Goal: Task Accomplishment & Management: Manage account settings

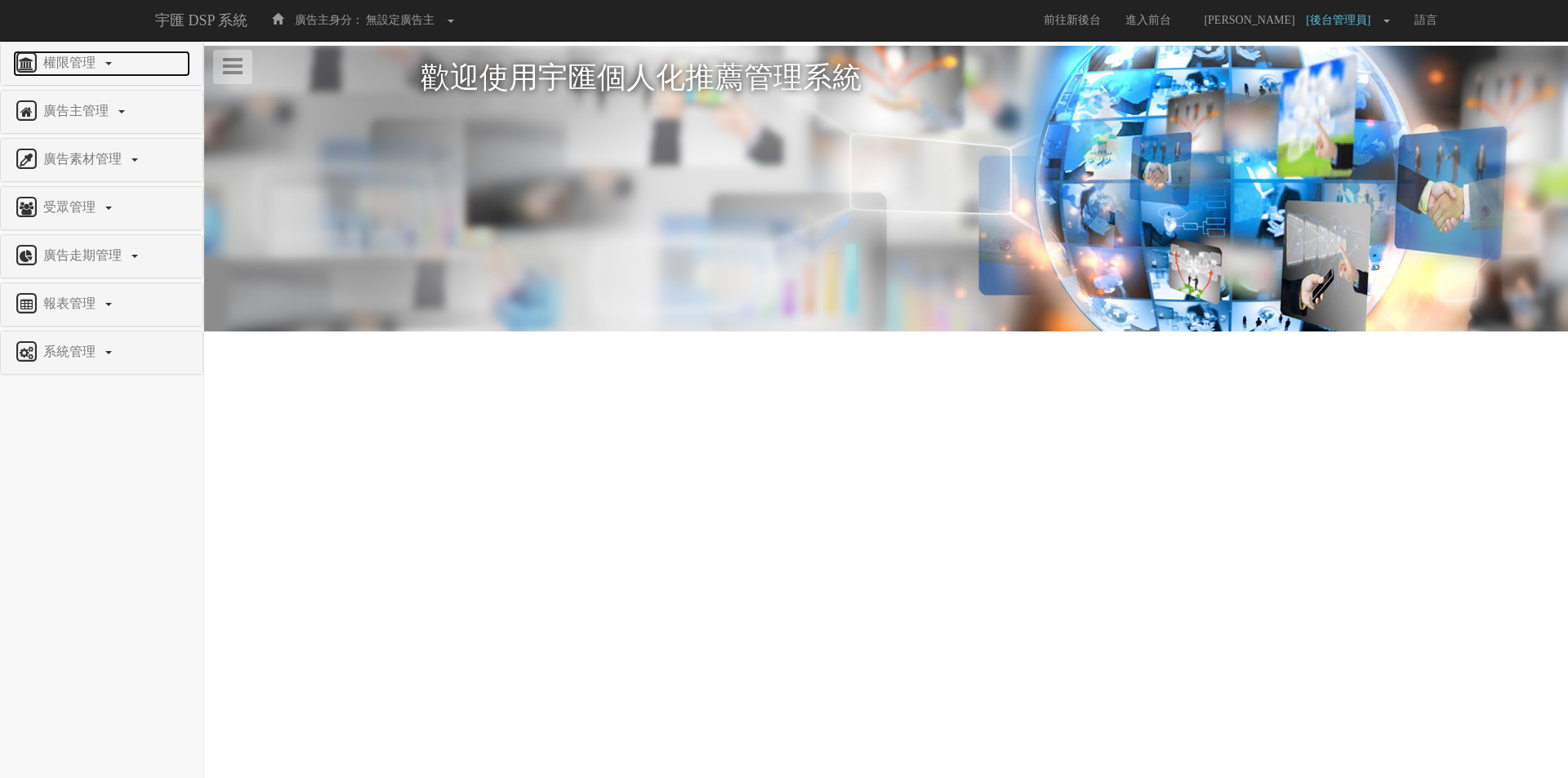
click at [77, 55] on span "權限管理" at bounding box center [71, 62] width 64 height 14
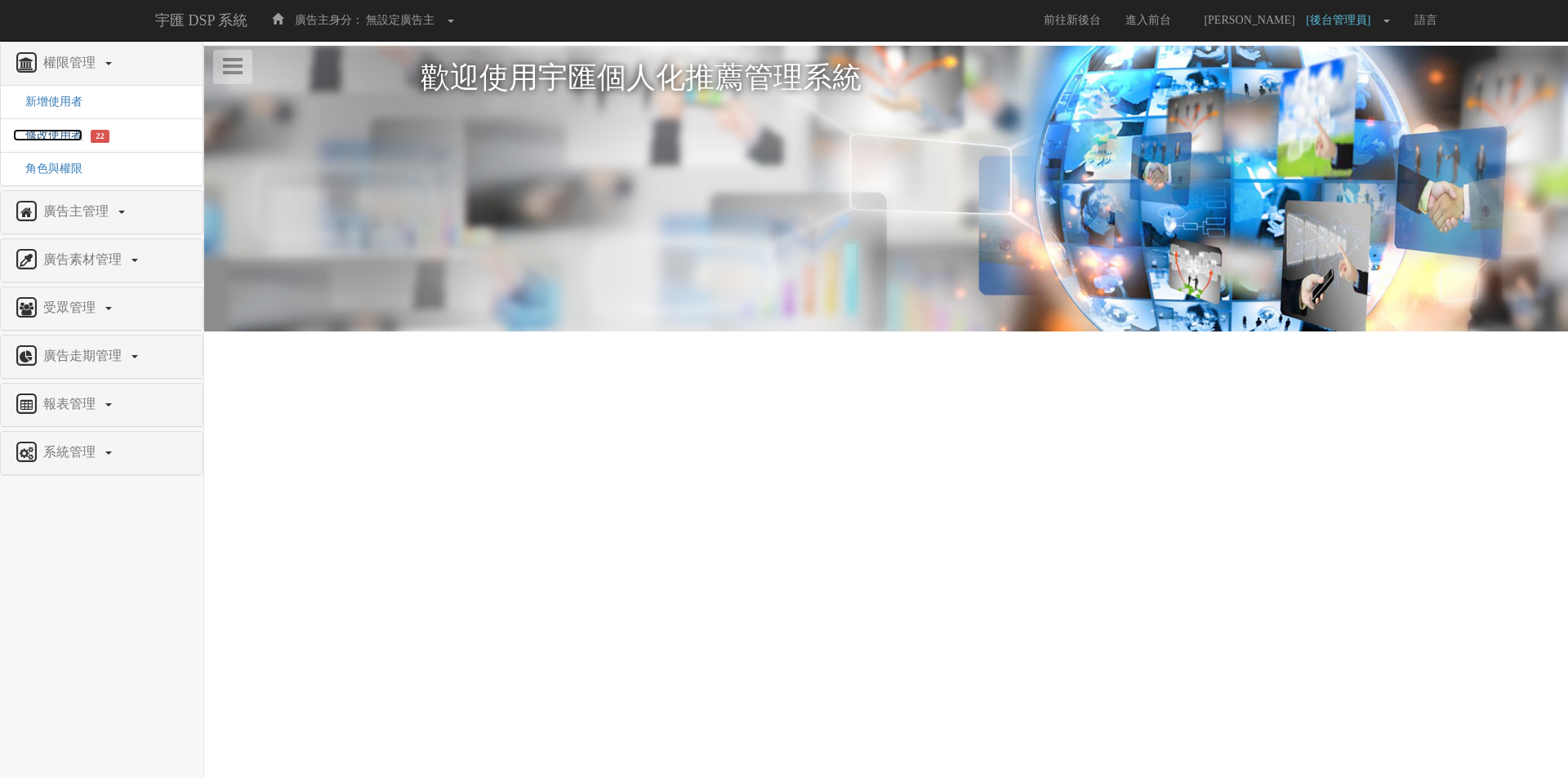
click at [61, 130] on span "修改使用者" at bounding box center [48, 135] width 70 height 12
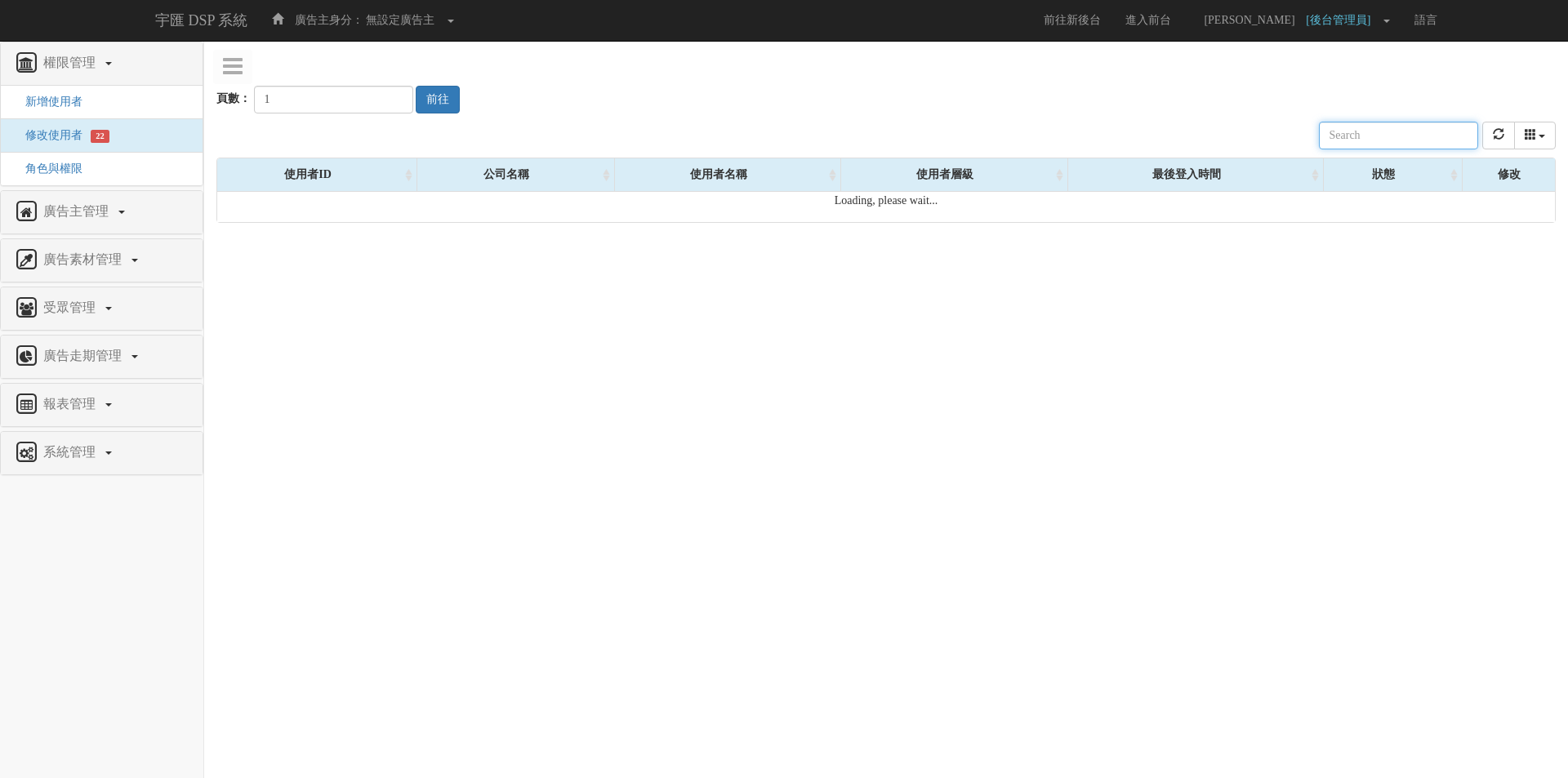
click at [1380, 132] on input "text" at bounding box center [1399, 135] width 160 height 28
paste input "[EMAIL_ADDRESS][DOMAIN_NAME]"
type input "[EMAIL_ADDRESS][DOMAIN_NAME]"
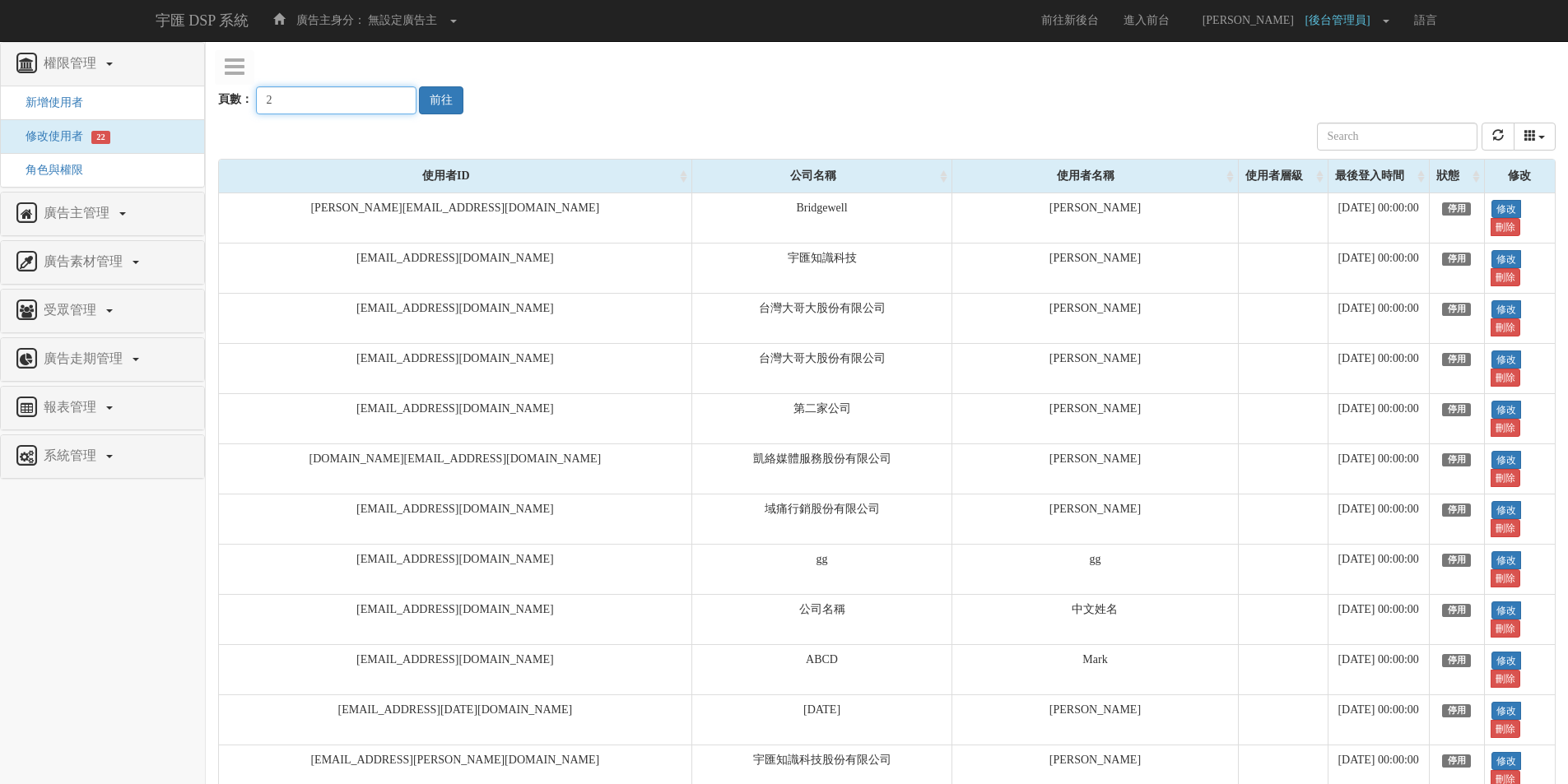
type input "2"
click at [387, 96] on input "2" at bounding box center [336, 100] width 161 height 28
click at [430, 103] on button "前往" at bounding box center [440, 100] width 44 height 28
click at [1058, 64] on div "頁數： 2 前往" at bounding box center [887, 84] width 1338 height 61
click at [1384, 145] on input "text" at bounding box center [1397, 137] width 161 height 28
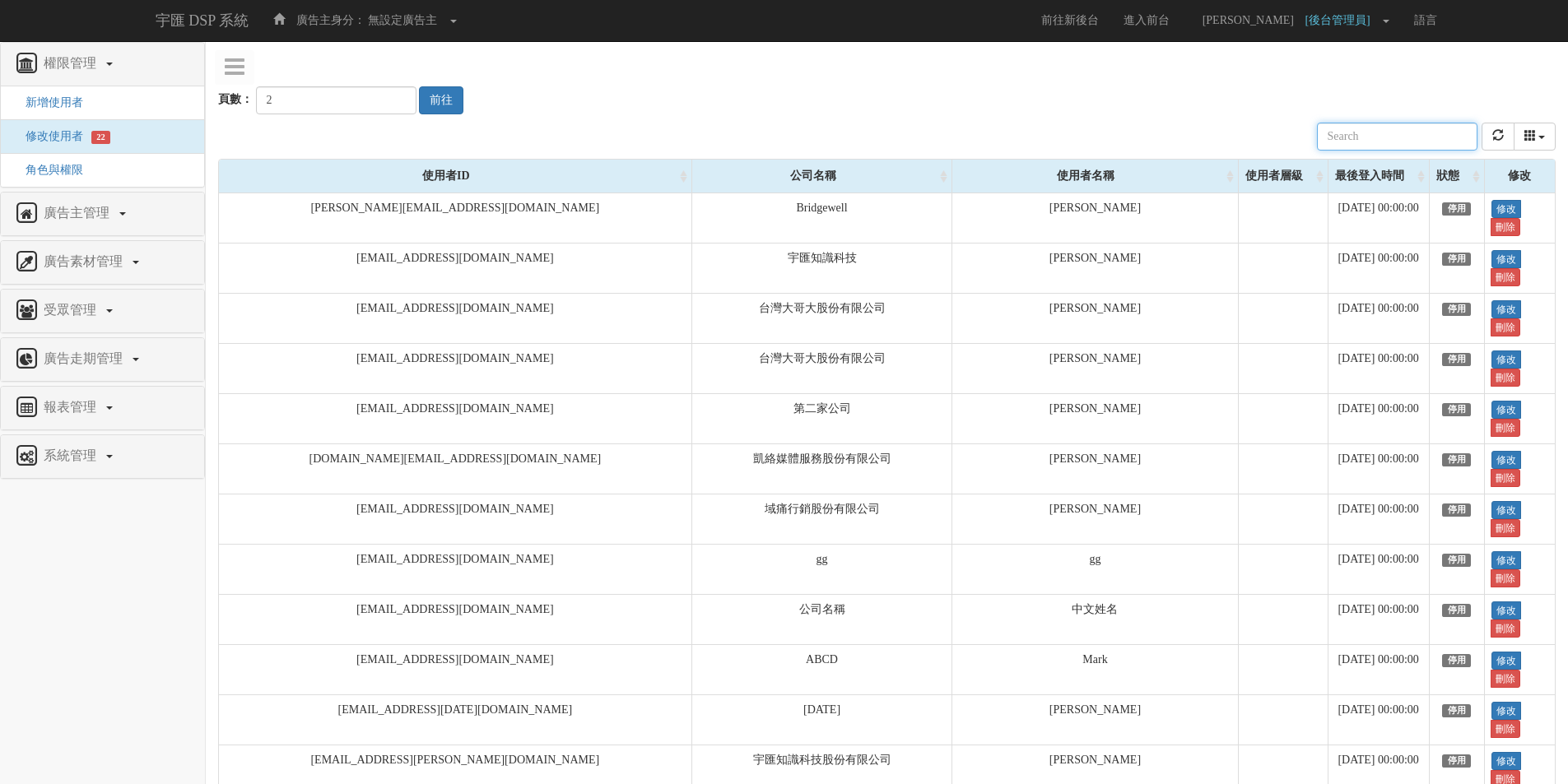
paste input "ariel@tagtoo.com"
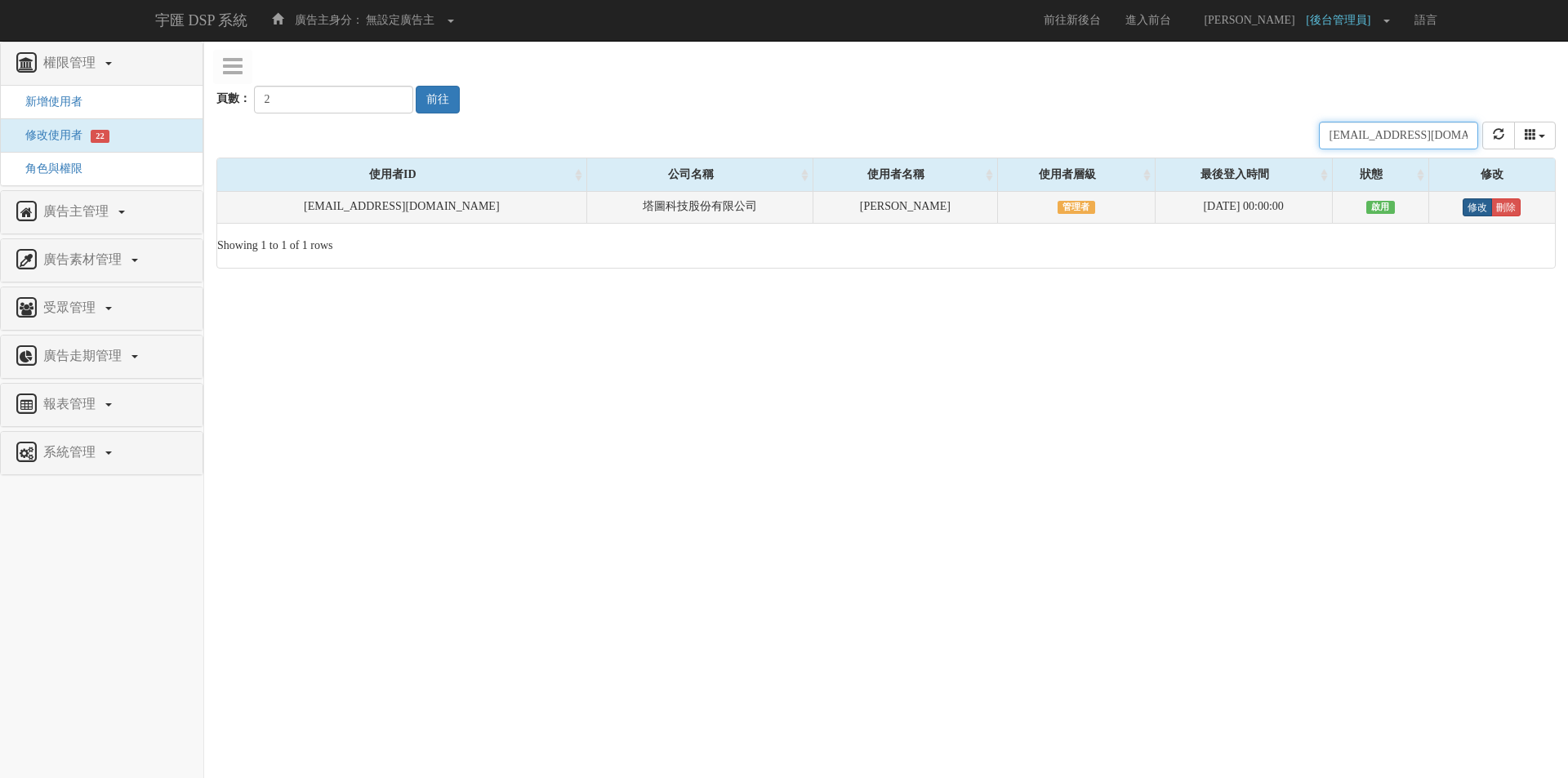
type input "ariel@tagtoo.com"
click at [1463, 209] on link "修改" at bounding box center [1477, 208] width 29 height 18
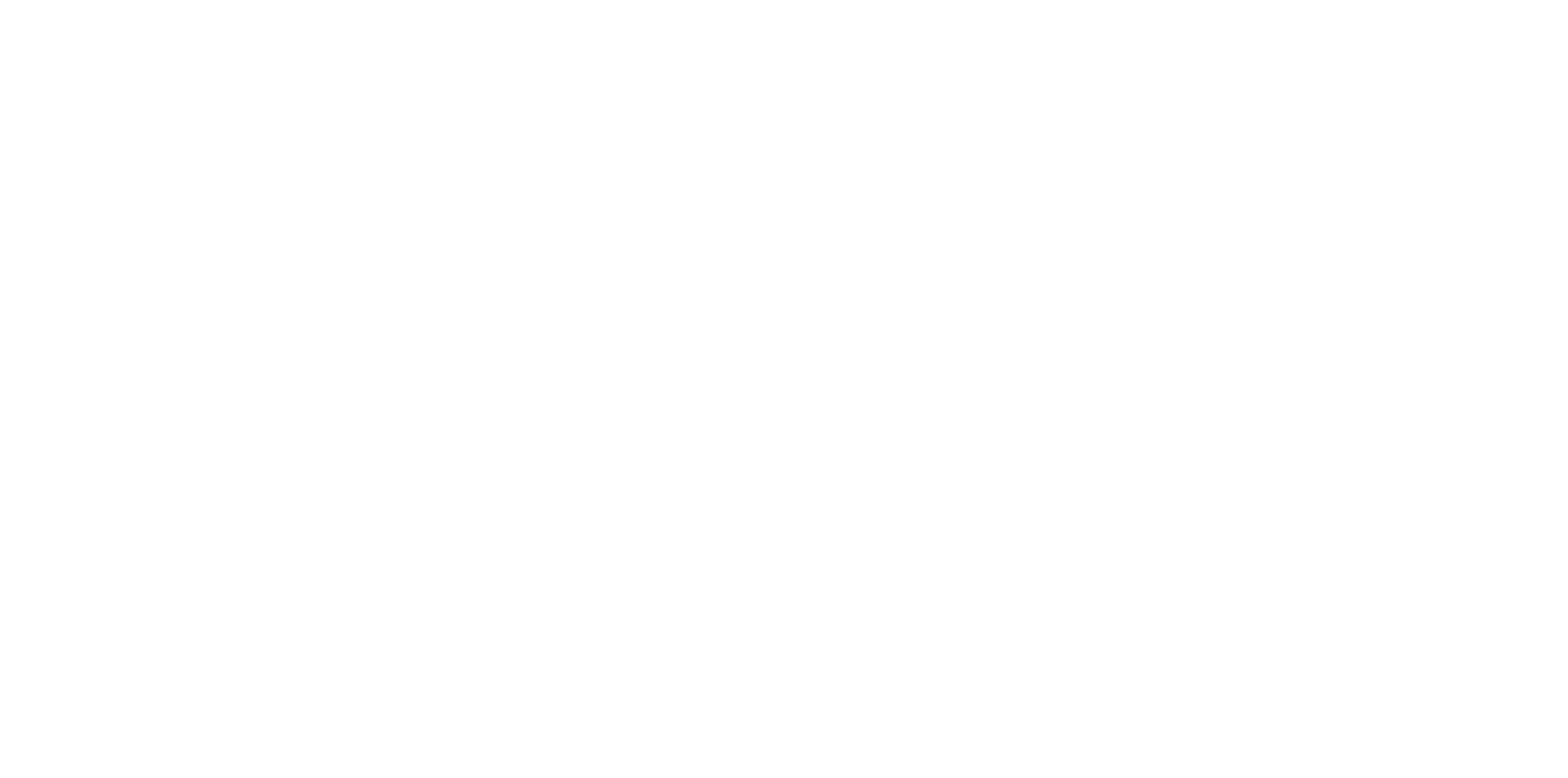
select select "Manager"
select select "69"
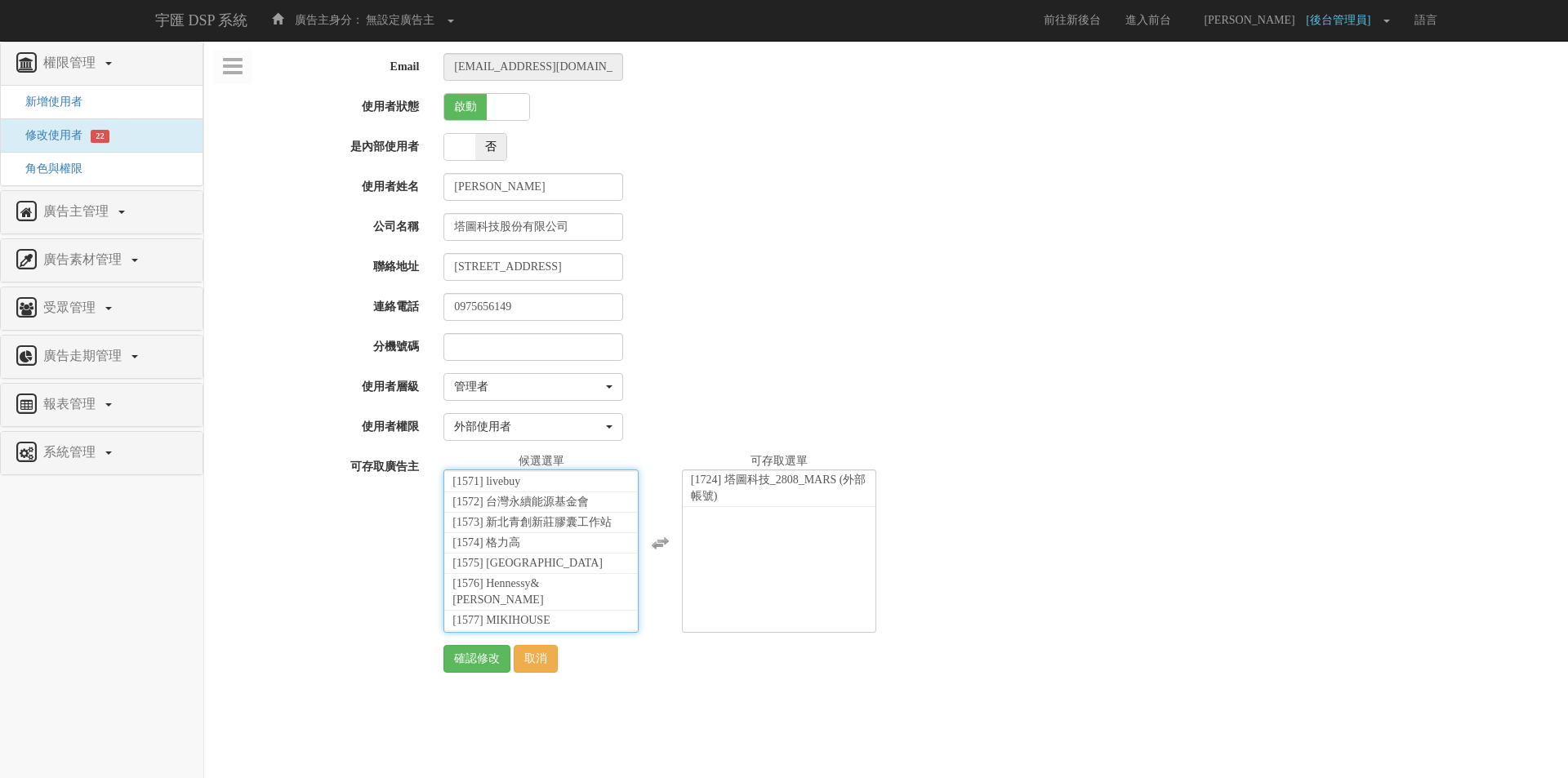
scroll to position [36608, 0]
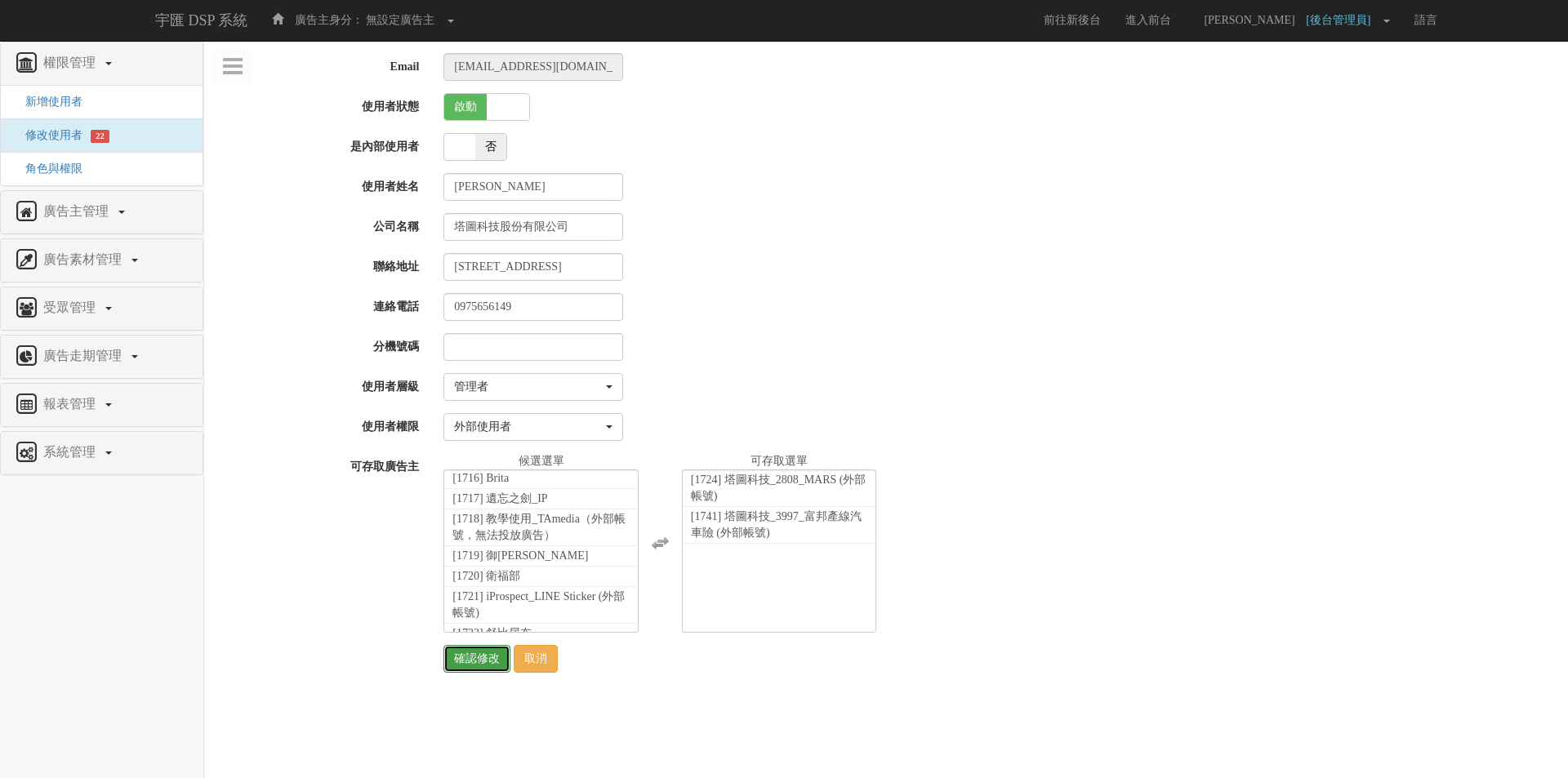
click at [450, 660] on input "確認修改" at bounding box center [477, 659] width 67 height 28
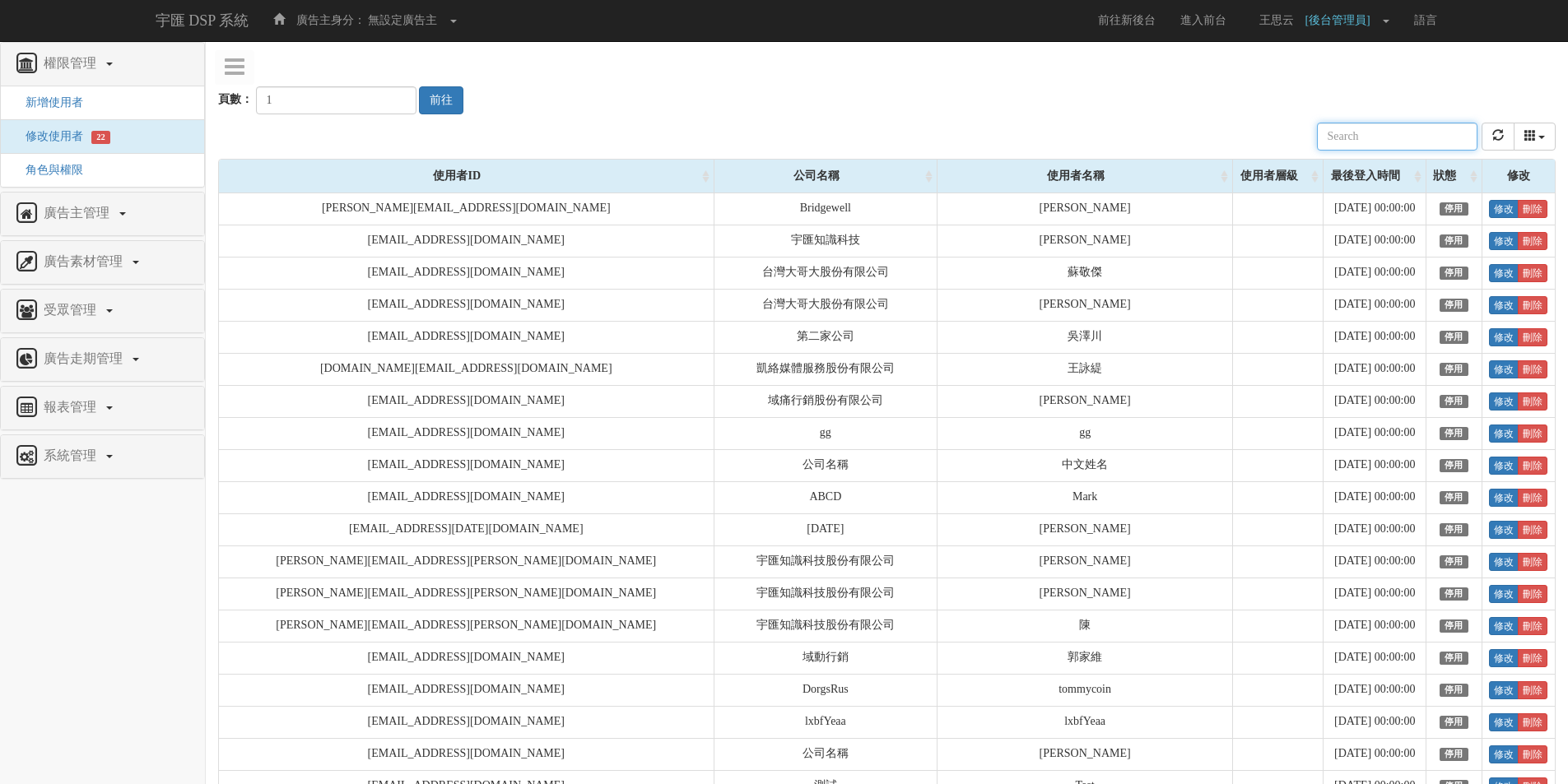
click at [1429, 128] on input "text" at bounding box center [1397, 137] width 161 height 28
paste input "[EMAIL_ADDRESS][DOMAIN_NAME]"
type input "[EMAIL_ADDRESS][DOMAIN_NAME]"
type input "2"
click at [384, 97] on input "2" at bounding box center [336, 100] width 161 height 28
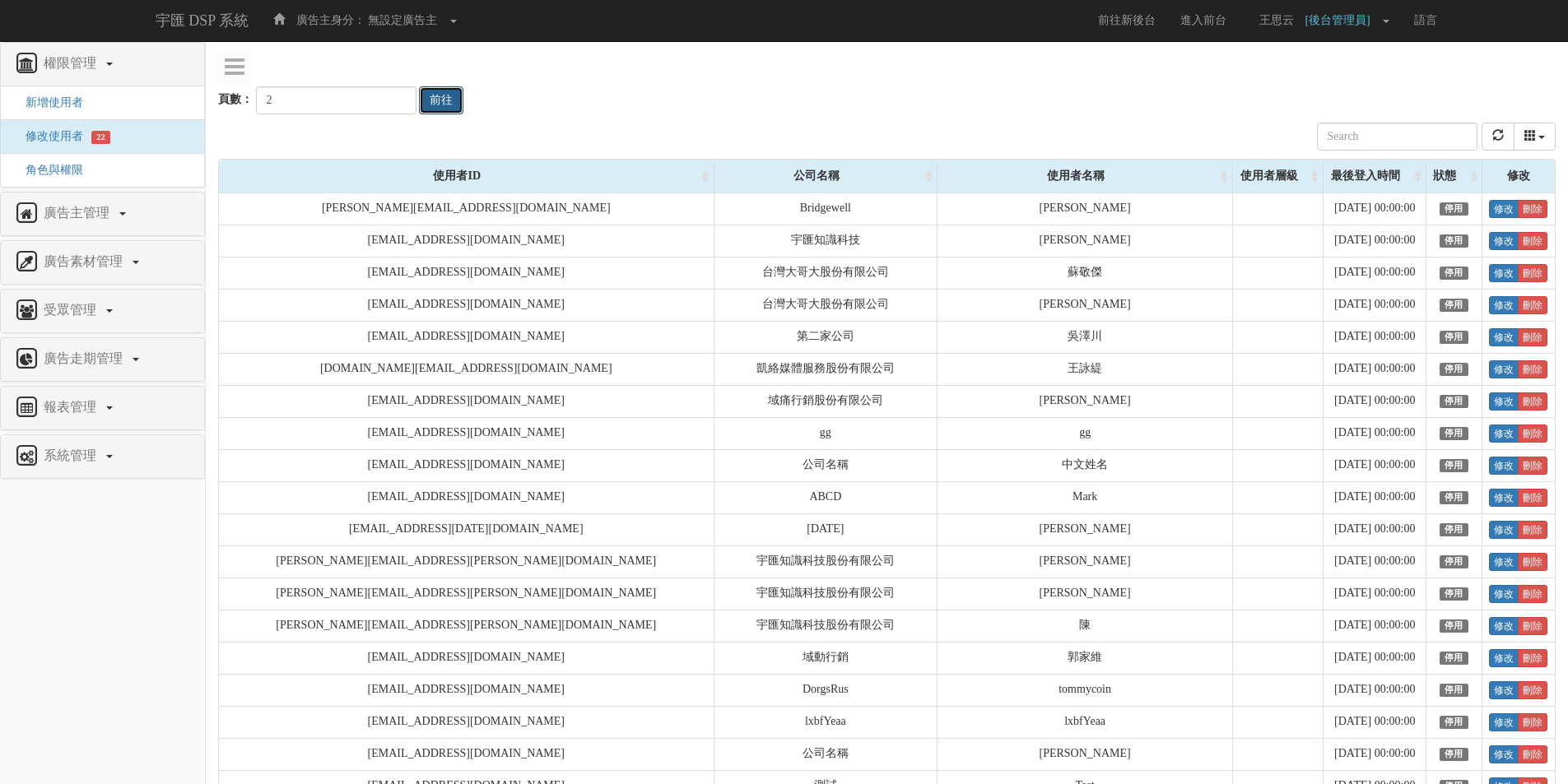
click at [424, 102] on button "前往" at bounding box center [440, 100] width 44 height 28
click at [1374, 145] on input "text" at bounding box center [1397, 137] width 161 height 28
paste input "ariel@tagtoo.com"
type input "ariel@tagtoo.com"
click at [380, 109] on input "2" at bounding box center [336, 100] width 161 height 28
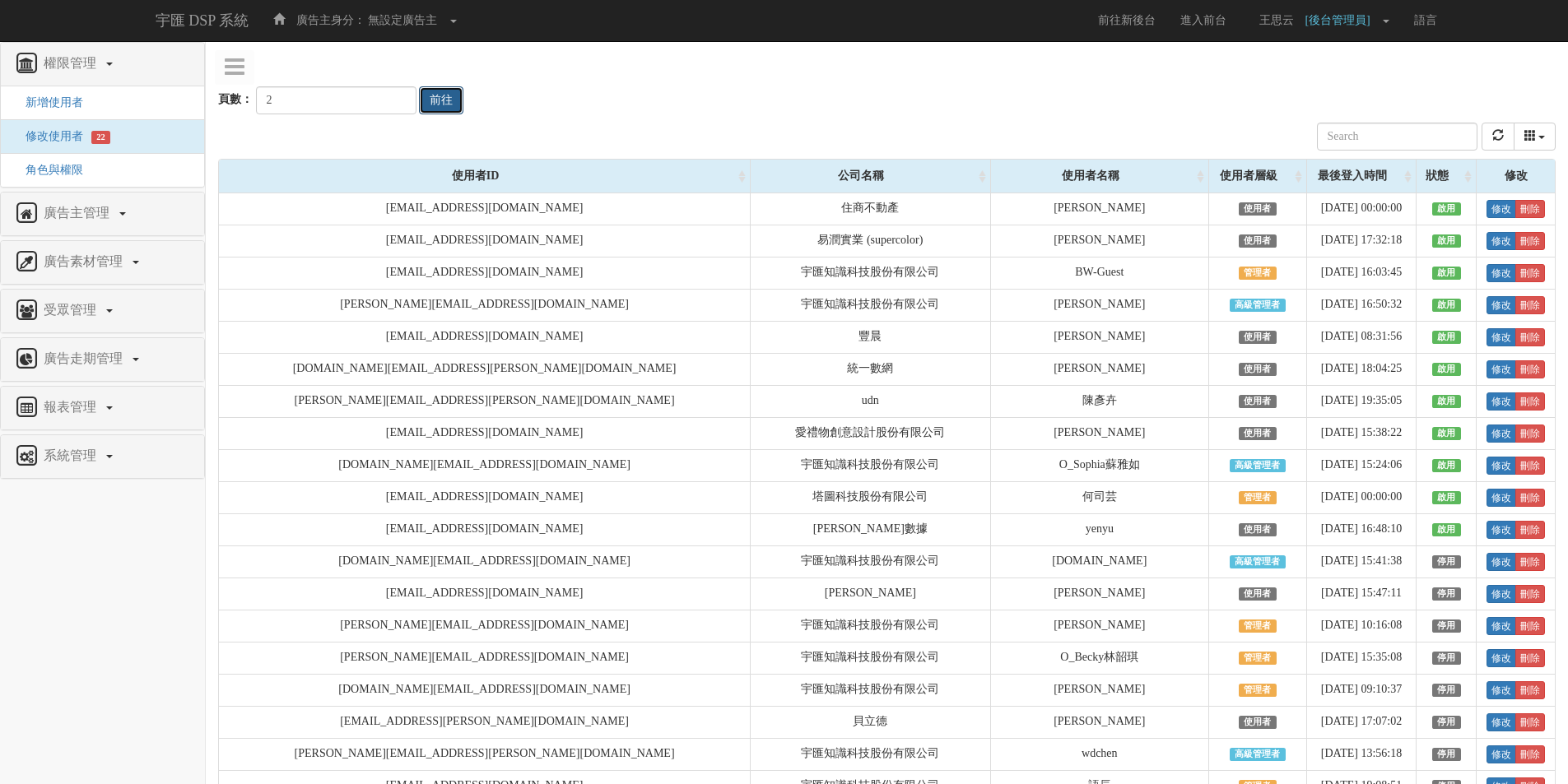
click at [424, 100] on button "前往" at bounding box center [440, 100] width 44 height 28
click at [1404, 143] on input "text" at bounding box center [1397, 137] width 161 height 28
paste input "ariel@tagtoo.com"
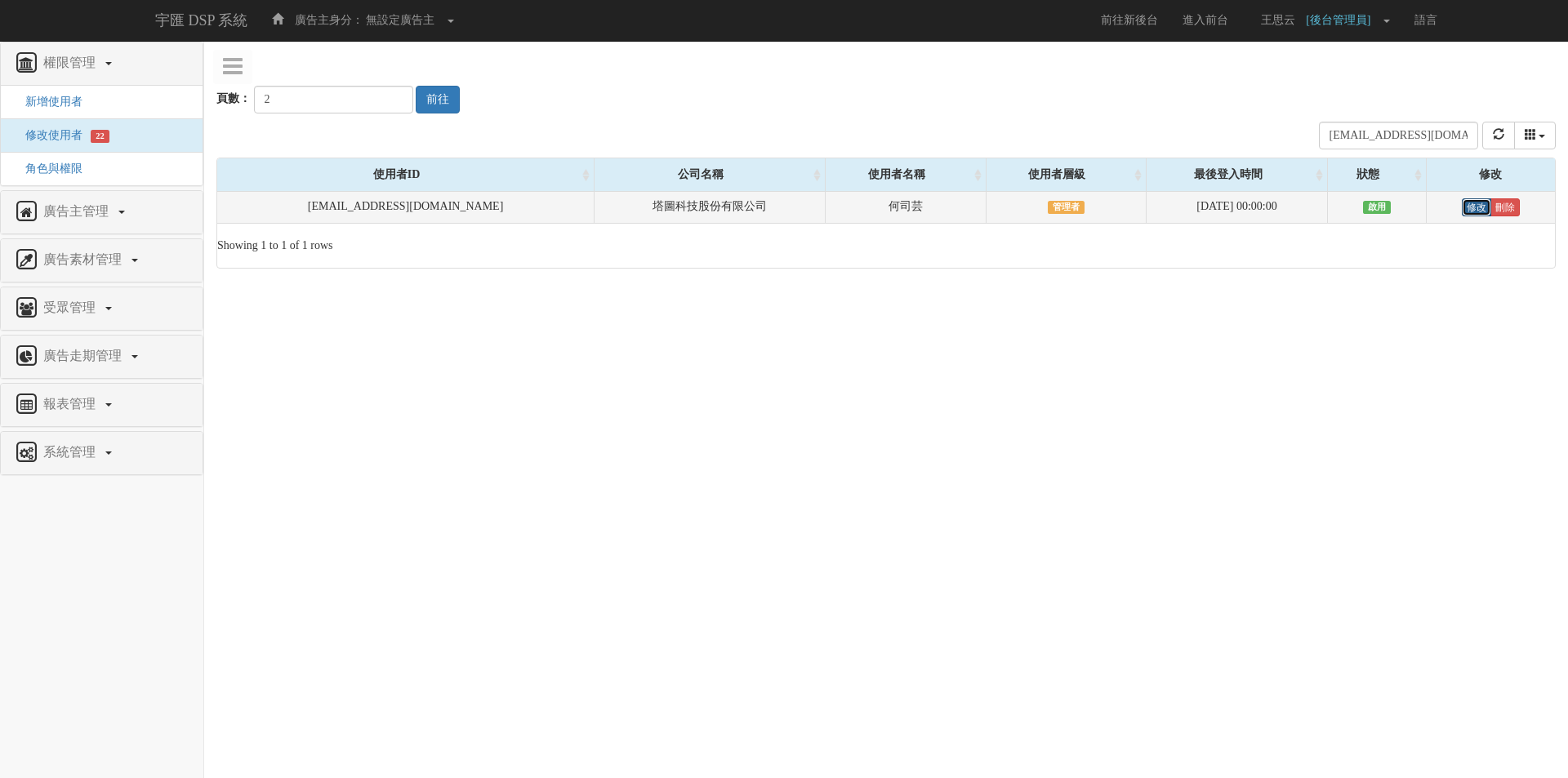
click at [1468, 211] on link "修改" at bounding box center [1476, 208] width 29 height 18
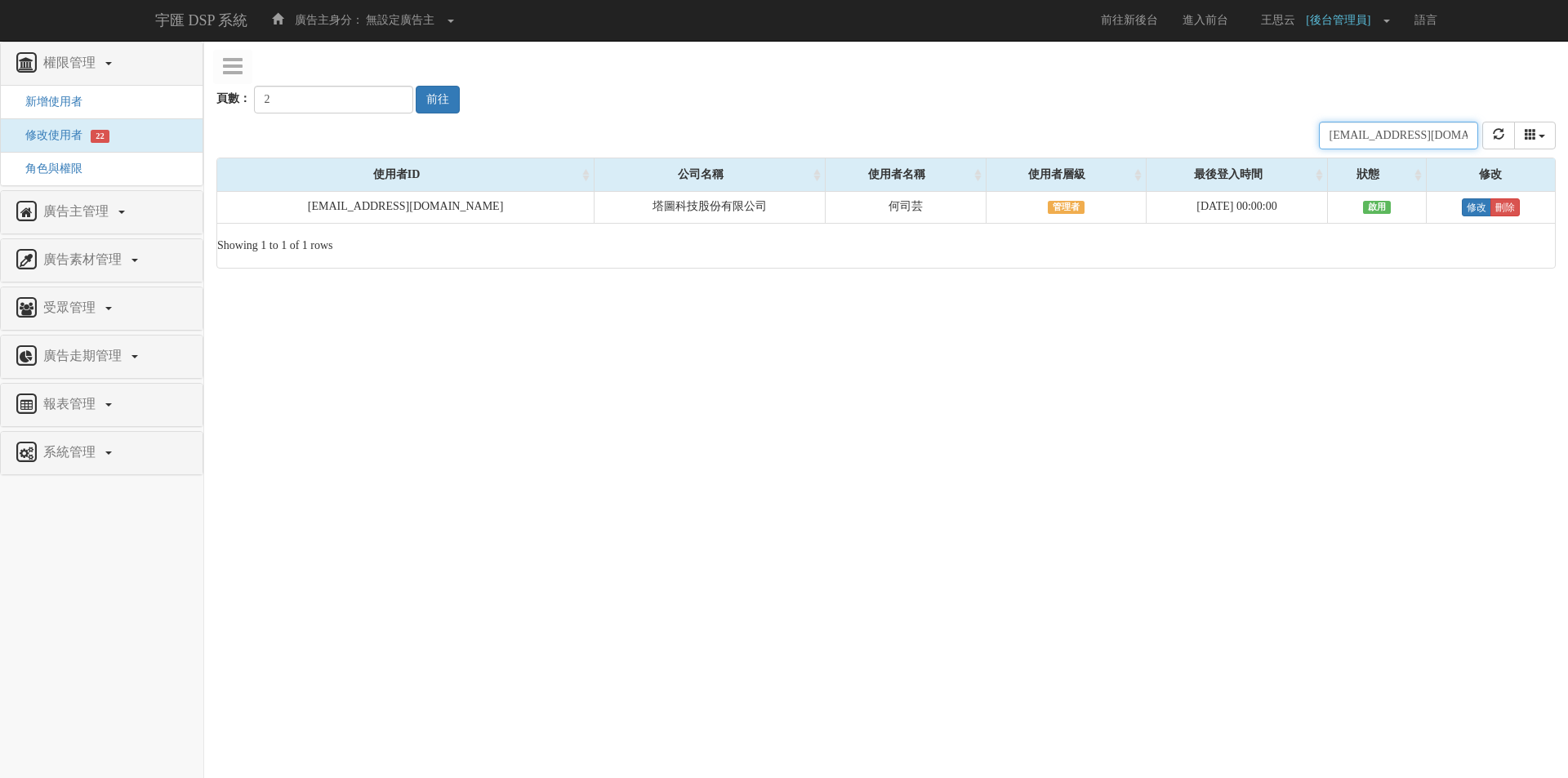
click at [1383, 138] on input "ariel@tagtoo.com" at bounding box center [1399, 135] width 160 height 28
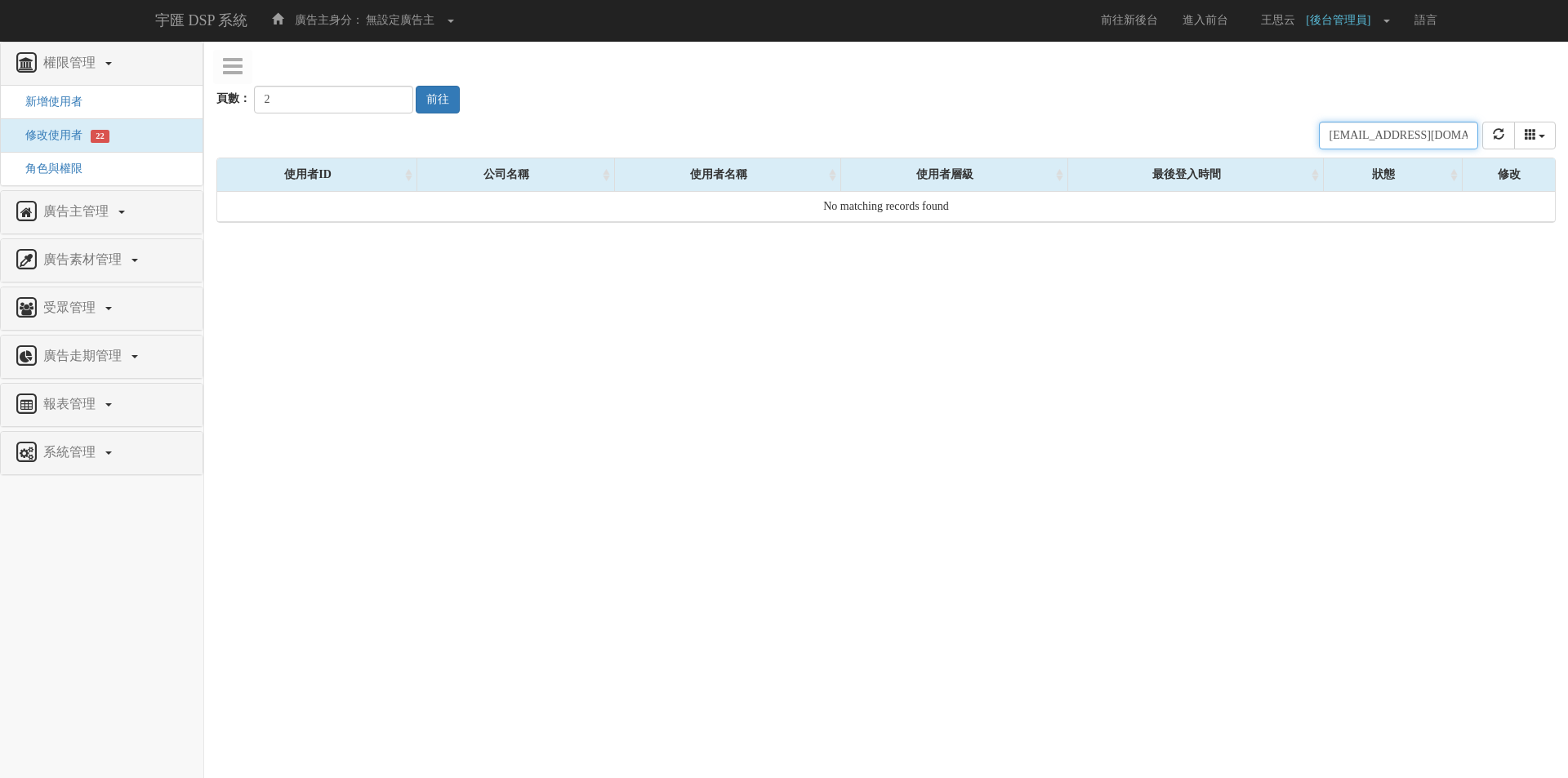
paste input "novo.lin"
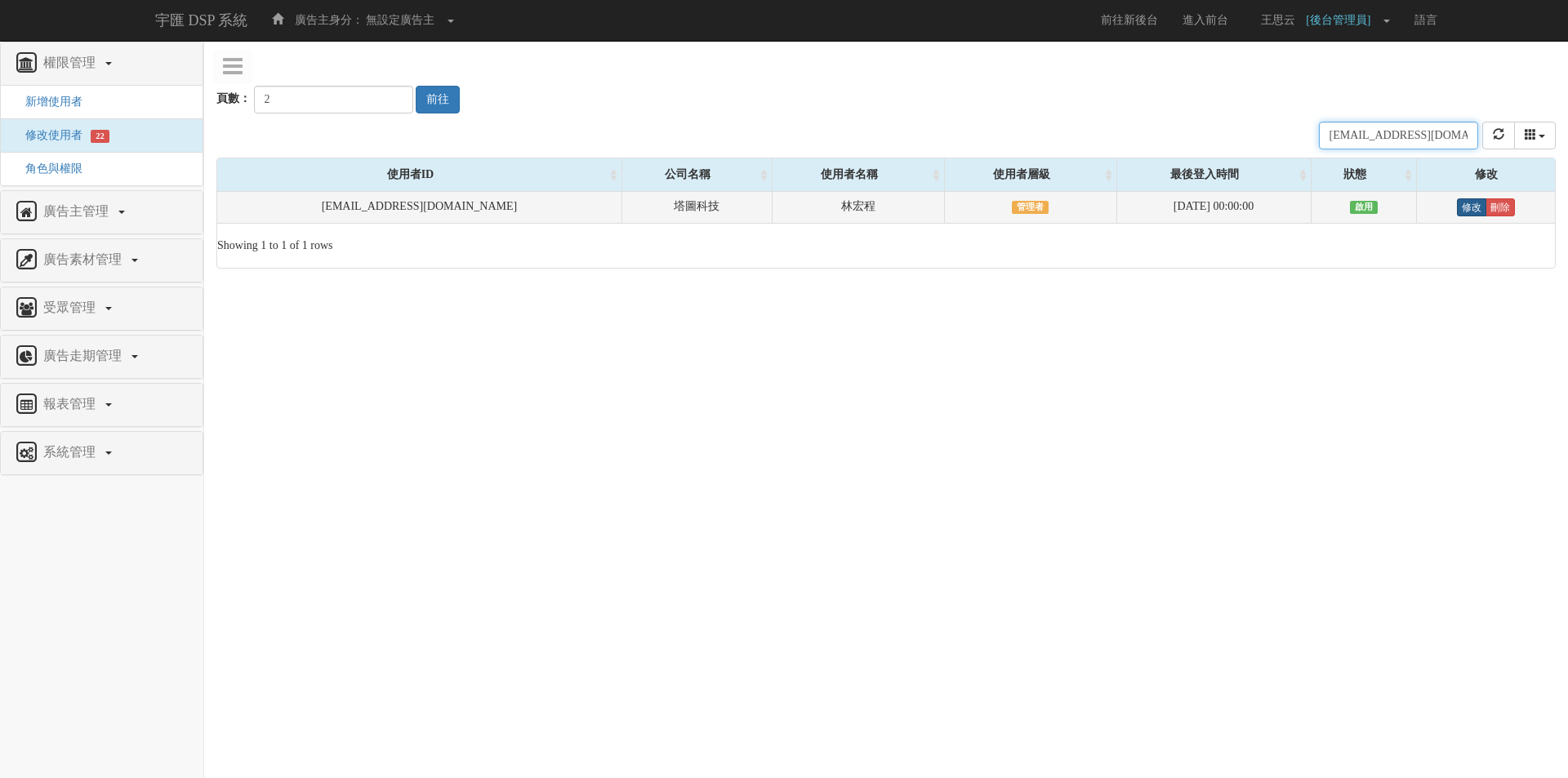
type input "[EMAIL_ADDRESS][PERSON_NAME][DOMAIN_NAME]"
click at [1469, 204] on link "修改" at bounding box center [1472, 208] width 29 height 18
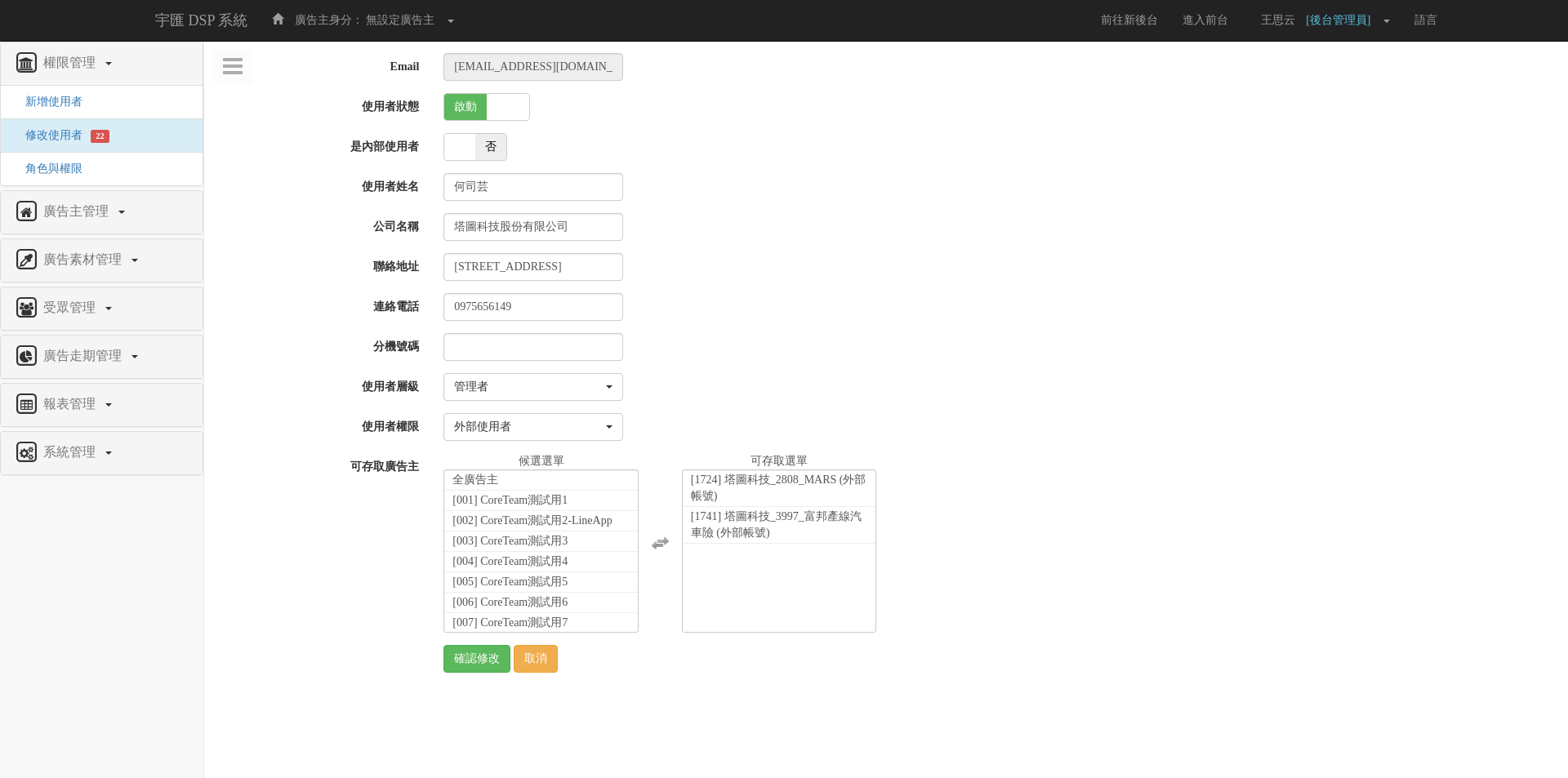
select select "Manager"
select select "69"
select select "Manager"
select select "69"
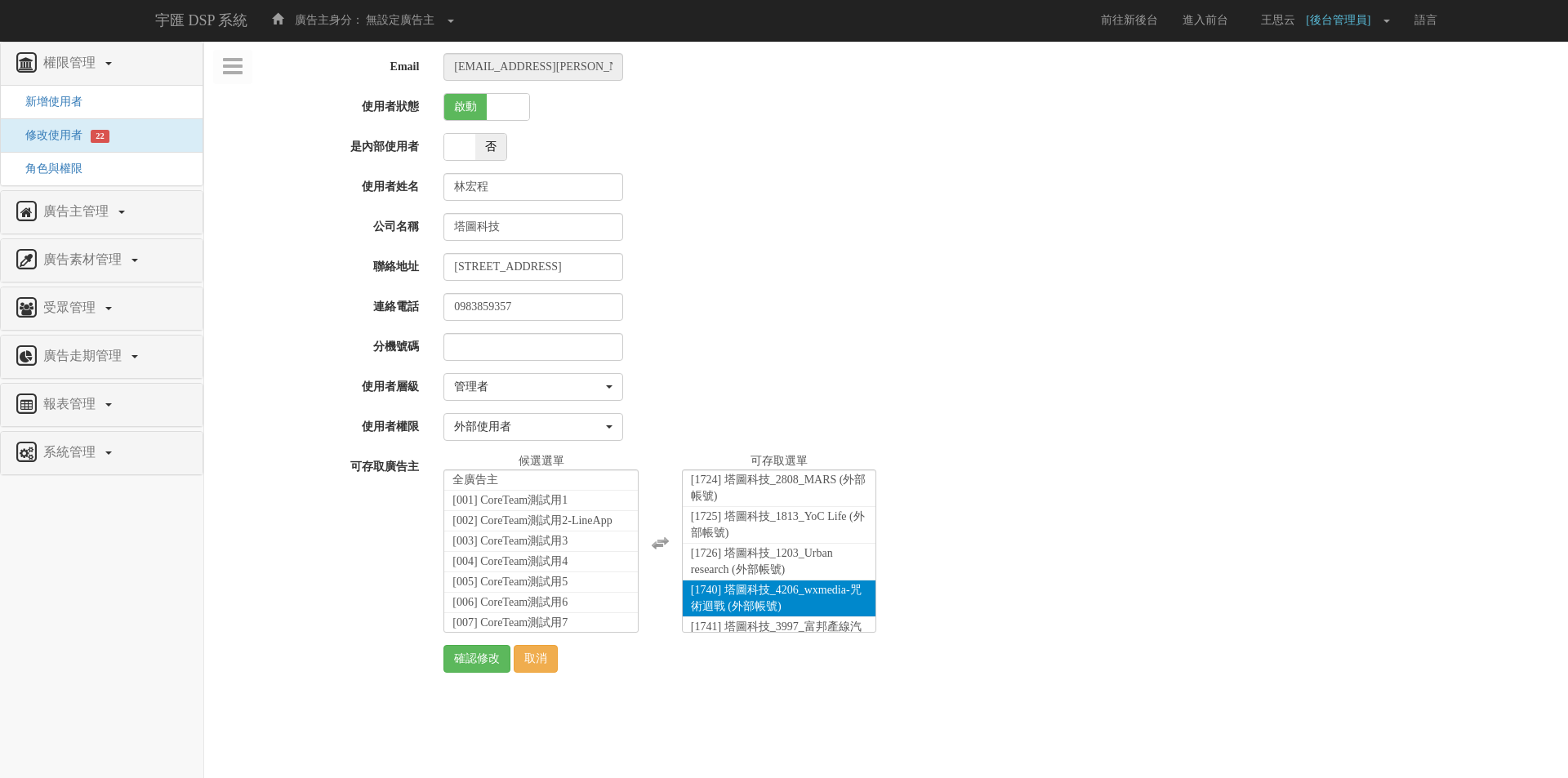
scroll to position [38, 0]
